Goal: Navigation & Orientation: Understand site structure

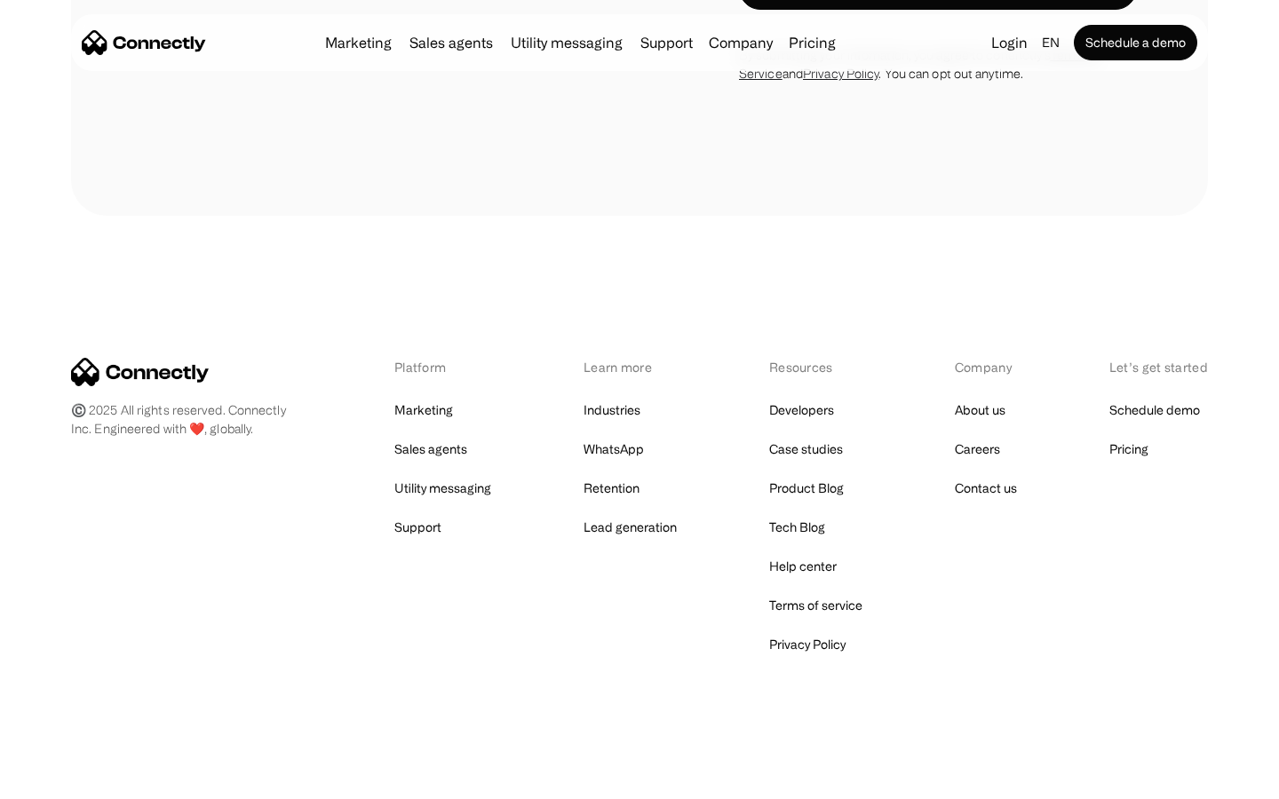
scroll to position [5424, 0]
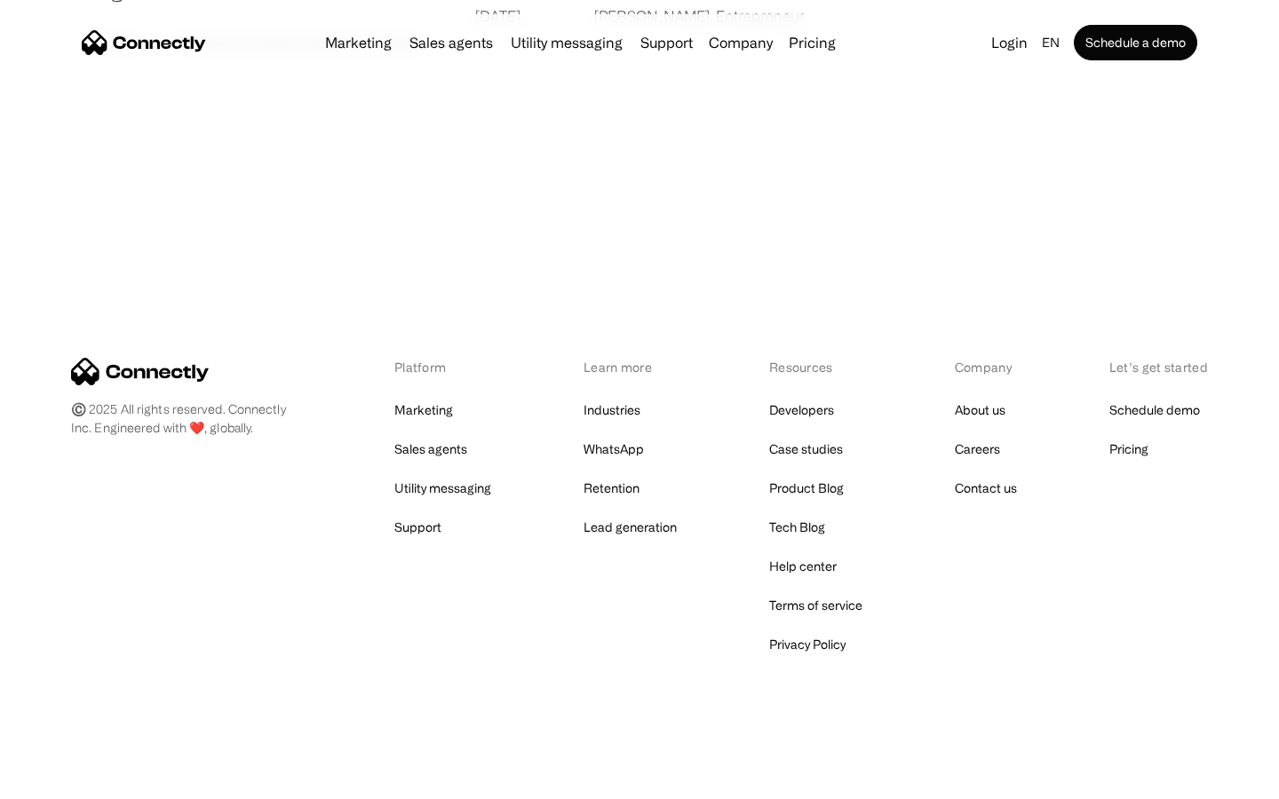
scroll to position [3412, 0]
